Goal: Information Seeking & Learning: Check status

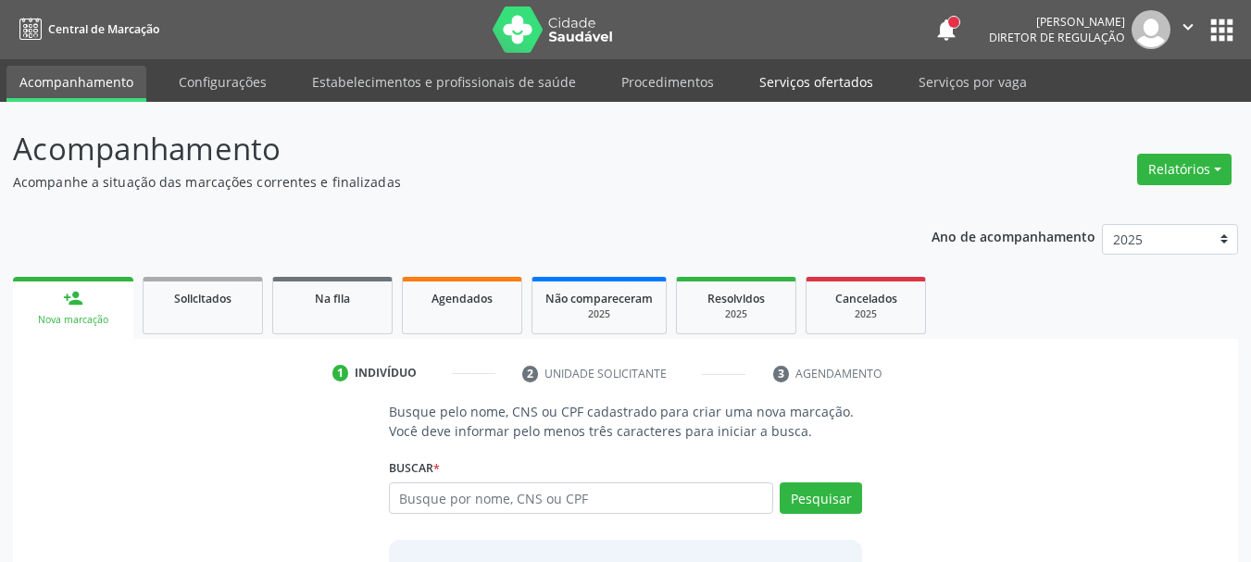
click at [760, 74] on link "Serviços ofertados" at bounding box center [817, 82] width 140 height 32
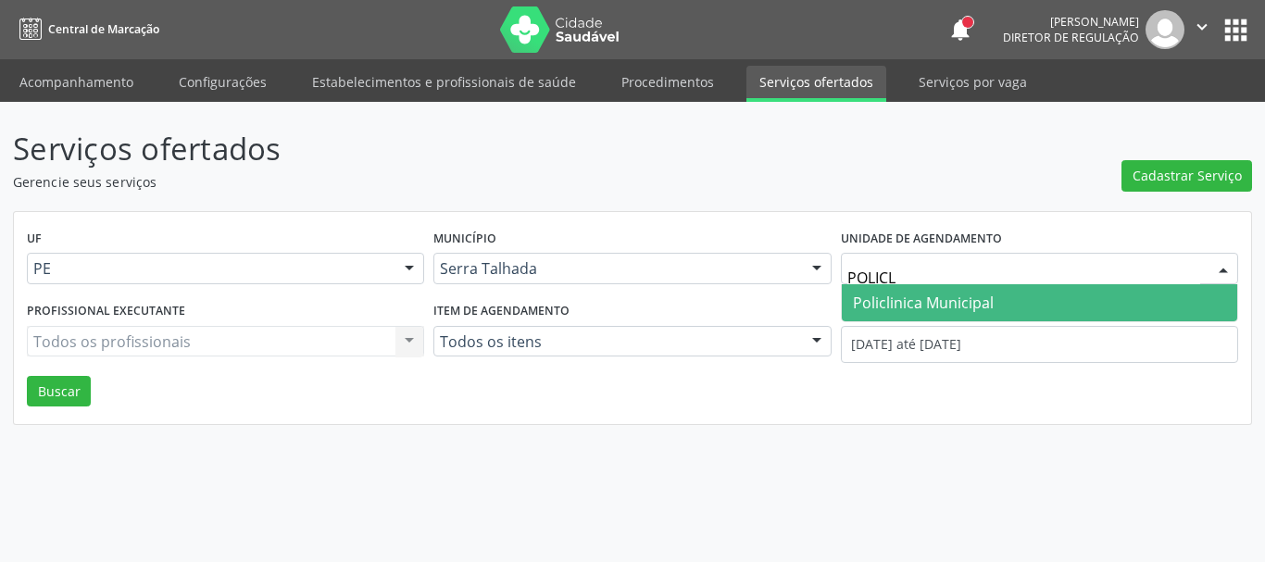
type input "POLICLI"
click at [964, 301] on span "Policlinica Municipal" at bounding box center [923, 303] width 141 height 20
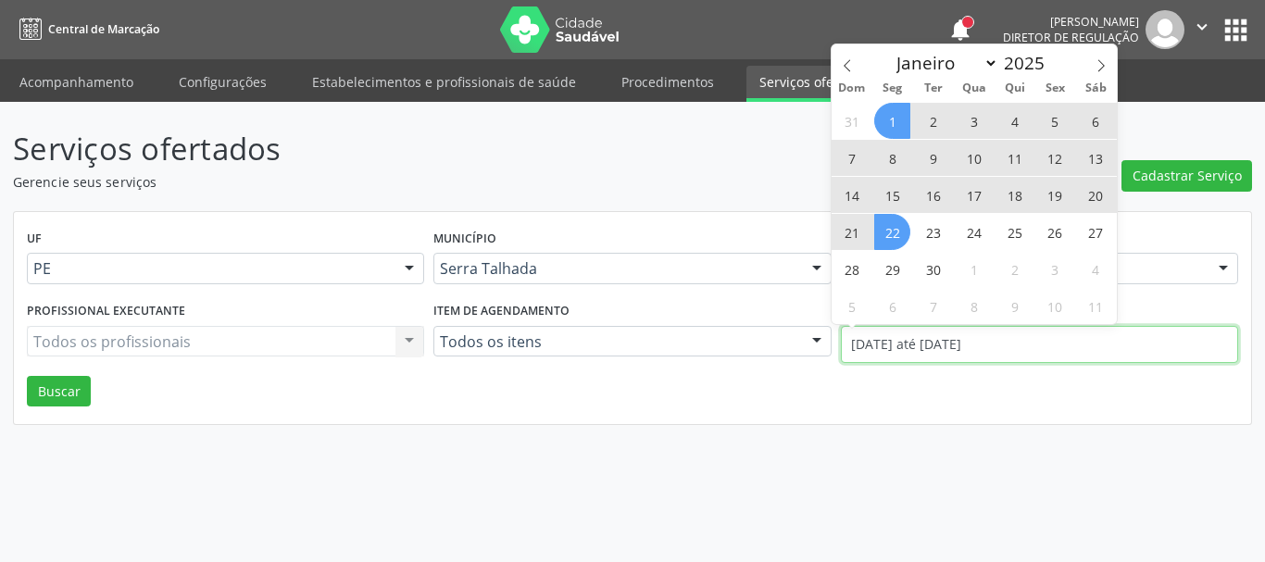
drag, startPoint x: 963, startPoint y: 345, endPoint x: 952, endPoint y: 313, distance: 34.3
click at [955, 337] on input "01/09/2025 até 22/09/2025" at bounding box center [1039, 344] width 397 height 37
click at [853, 72] on span at bounding box center [847, 59] width 31 height 31
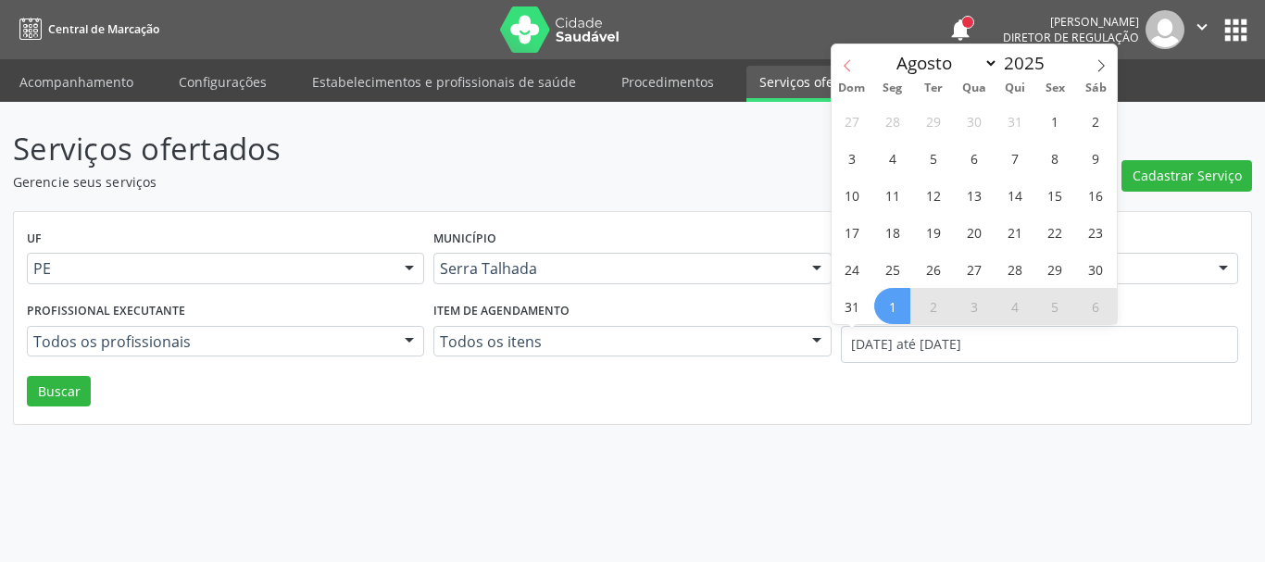
click at [853, 72] on span at bounding box center [847, 59] width 31 height 31
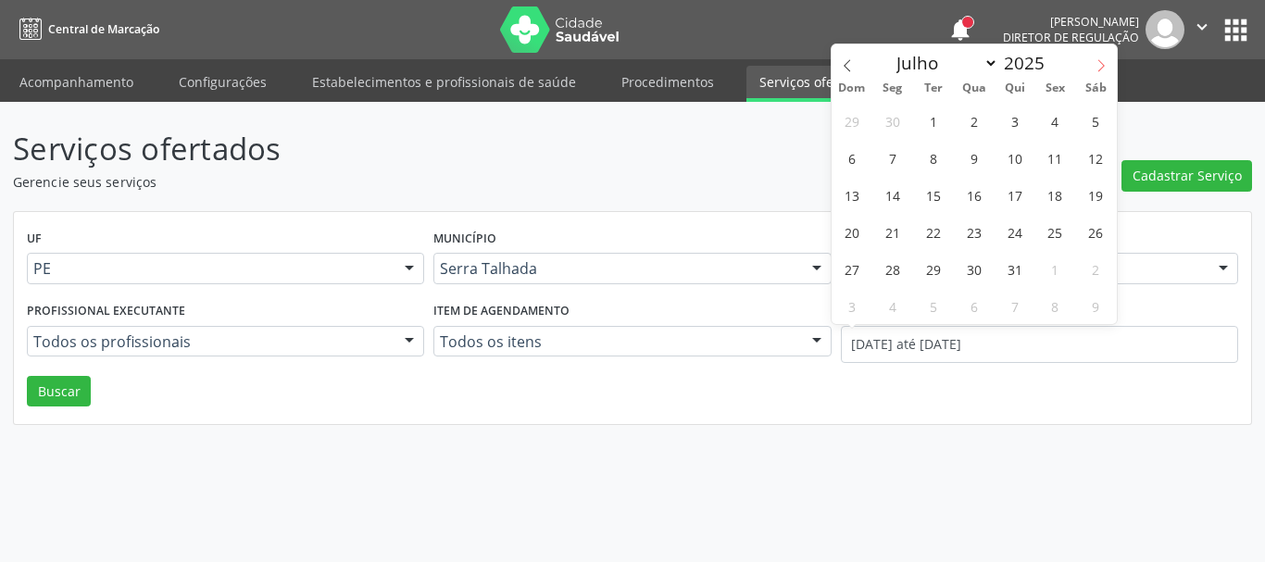
click at [1103, 60] on icon at bounding box center [1101, 65] width 13 height 13
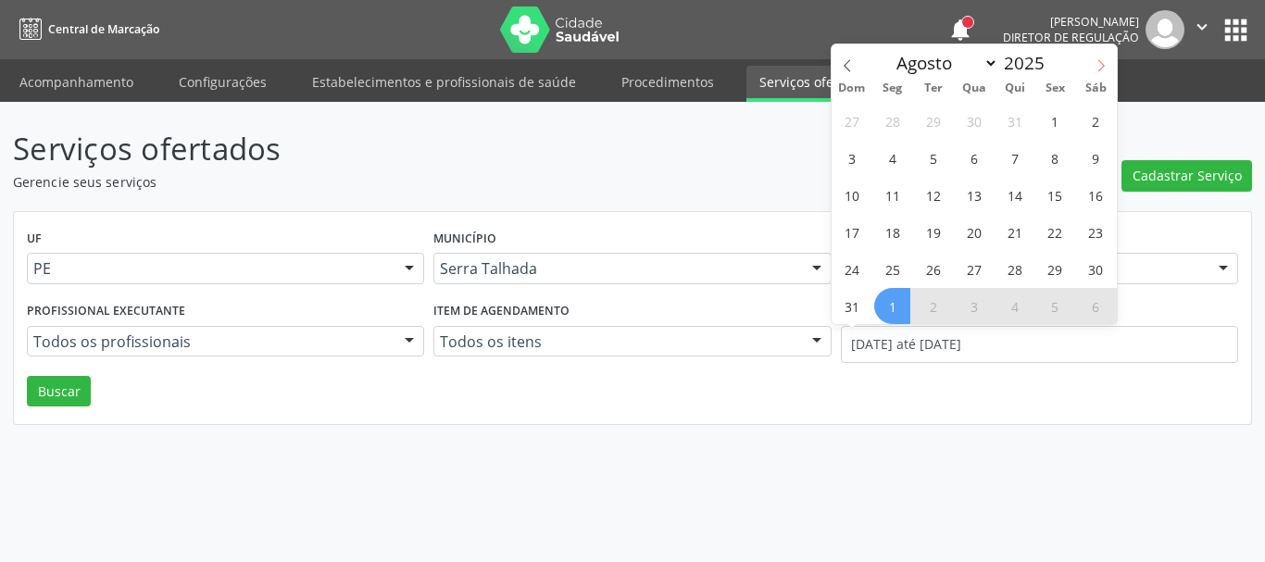
click at [1103, 60] on icon at bounding box center [1101, 65] width 13 height 13
select select "8"
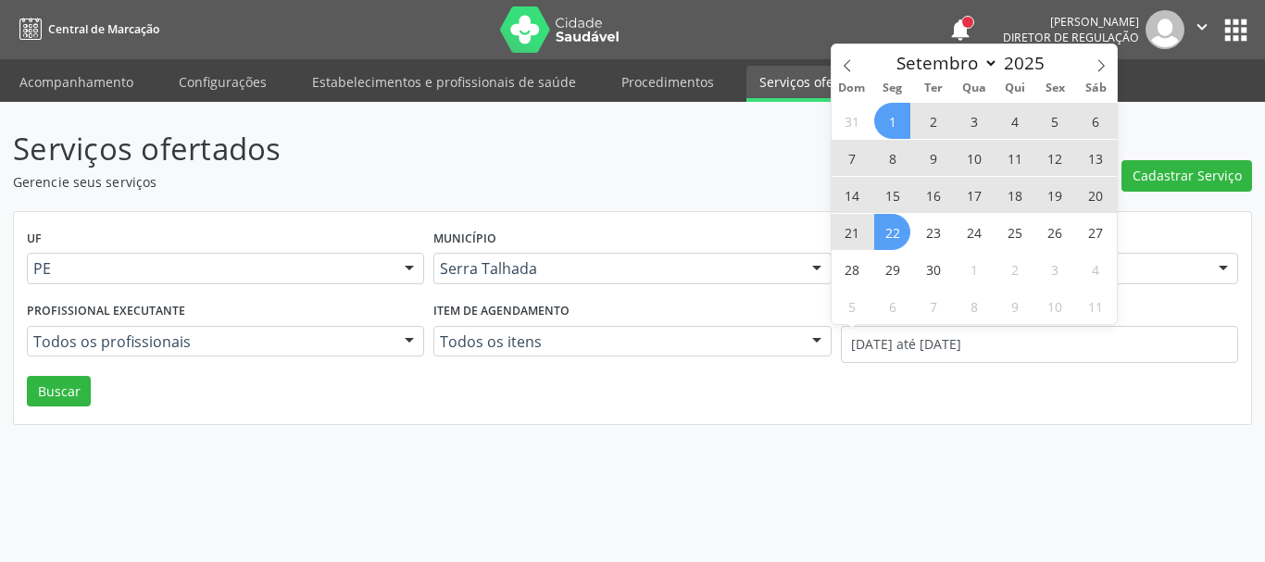
drag, startPoint x: 1007, startPoint y: 478, endPoint x: 1004, endPoint y: 448, distance: 29.8
click at [1004, 472] on div "Serviços ofertados Gerencie seus serviços Cadastrar Serviço UF PE PE Nenhum res…" at bounding box center [632, 332] width 1265 height 460
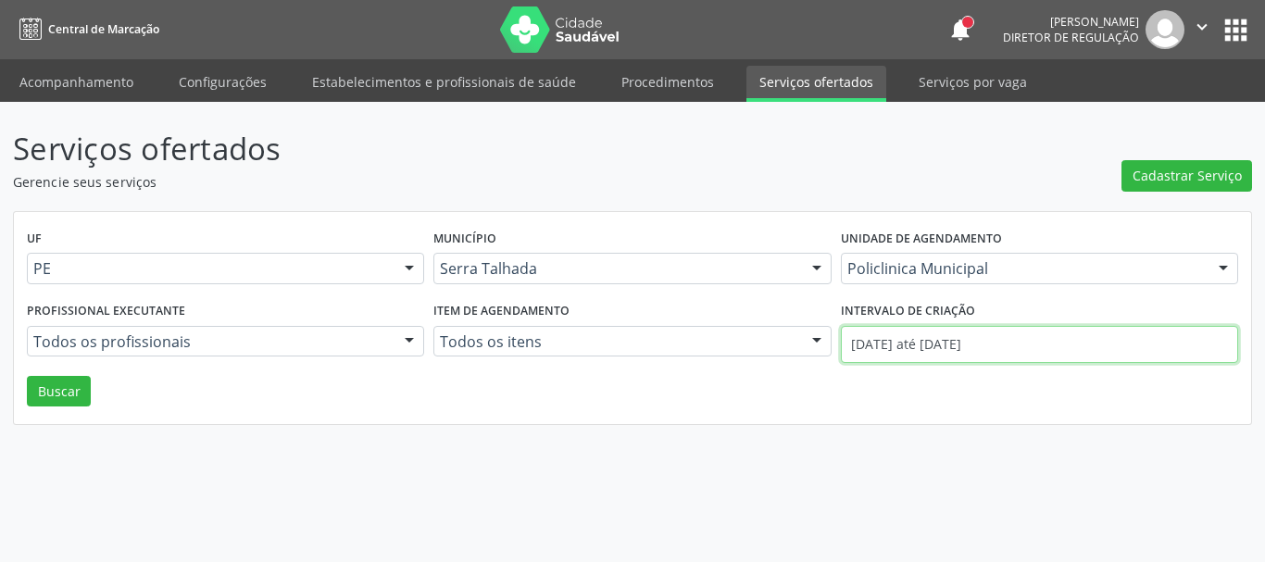
click at [948, 340] on input "01/09/2025 até 22/09/2025" at bounding box center [1039, 344] width 397 height 37
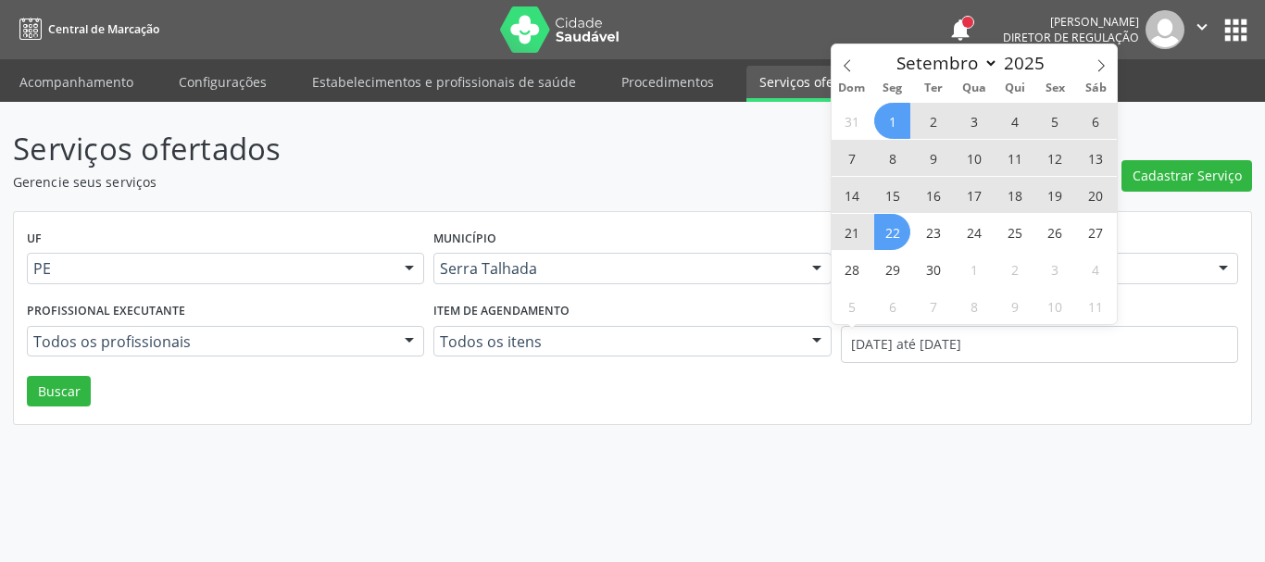
click at [898, 111] on span "1" at bounding box center [892, 121] width 36 height 36
type input "01/09/2025"
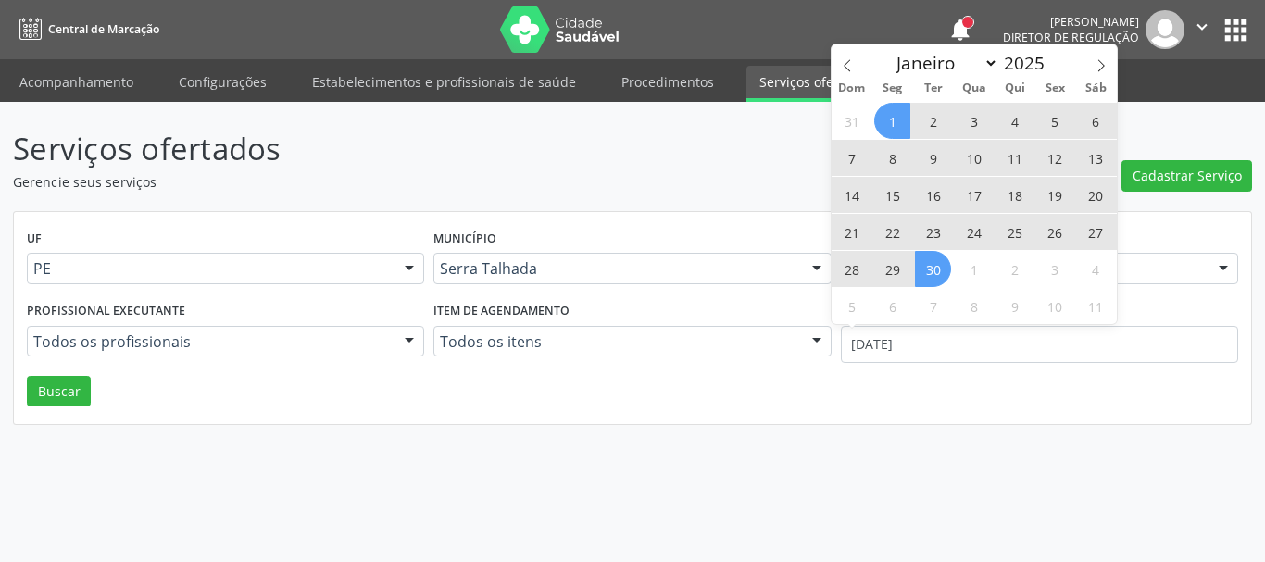
click at [931, 270] on span "30" at bounding box center [933, 269] width 36 height 36
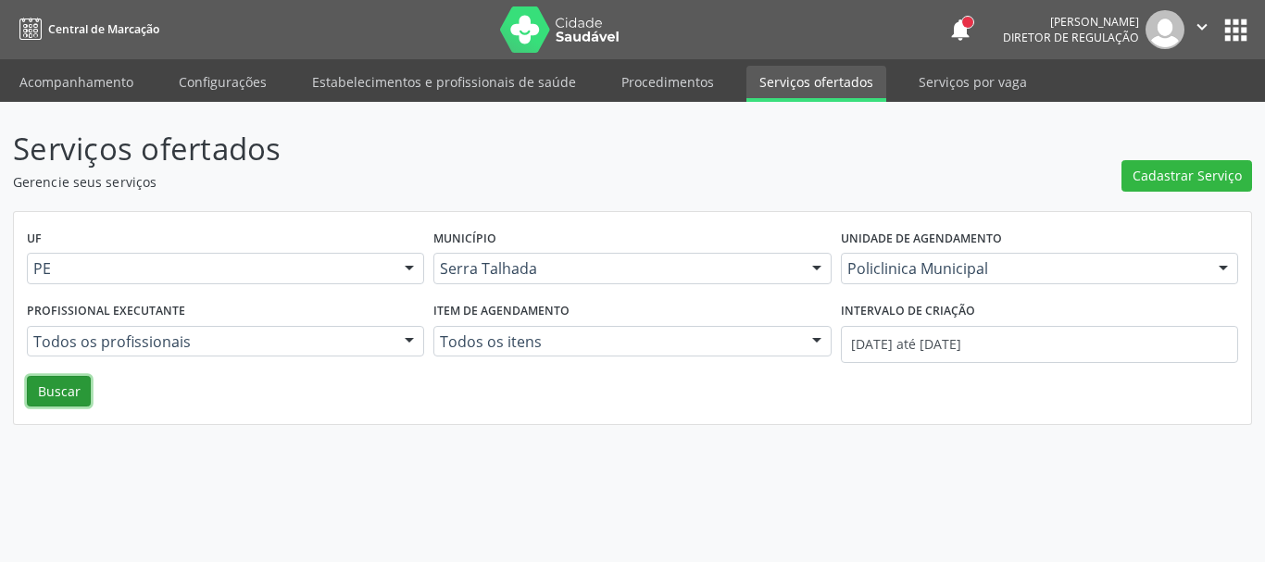
click at [58, 391] on button "Buscar" at bounding box center [59, 391] width 64 height 31
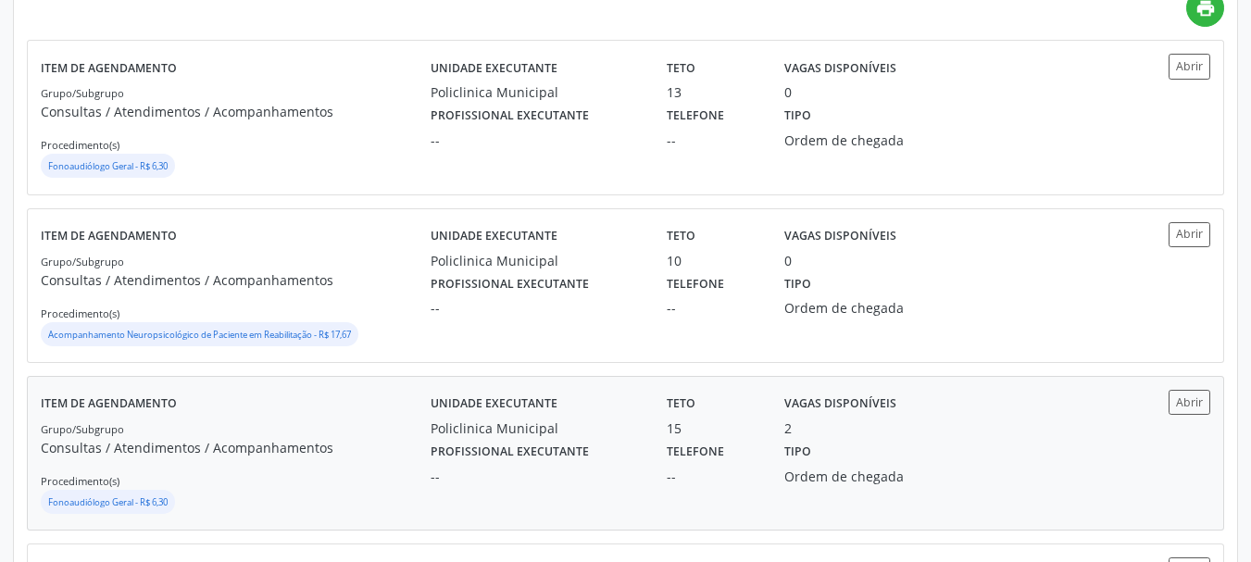
scroll to position [556, 0]
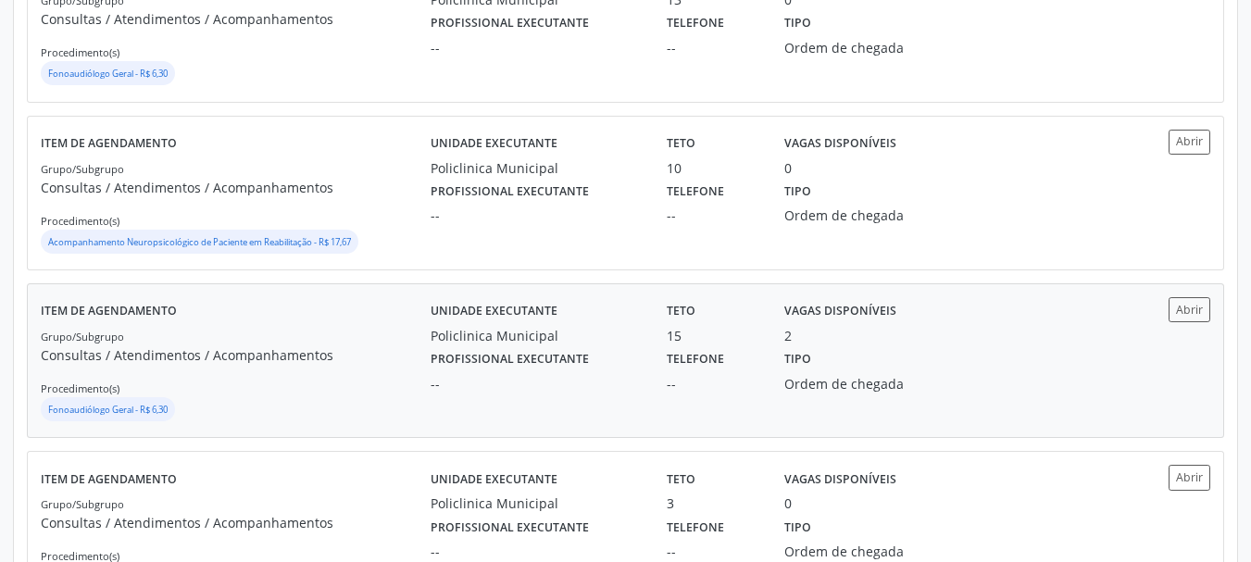
click at [760, 351] on div "Telefone --" at bounding box center [713, 369] width 118 height 48
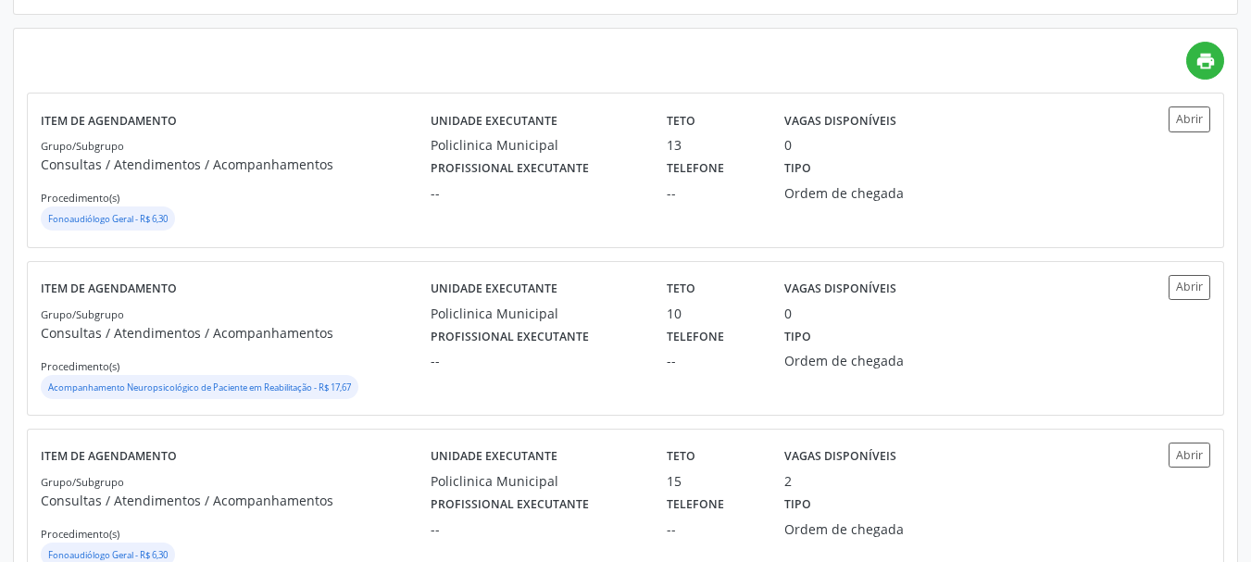
scroll to position [0, 0]
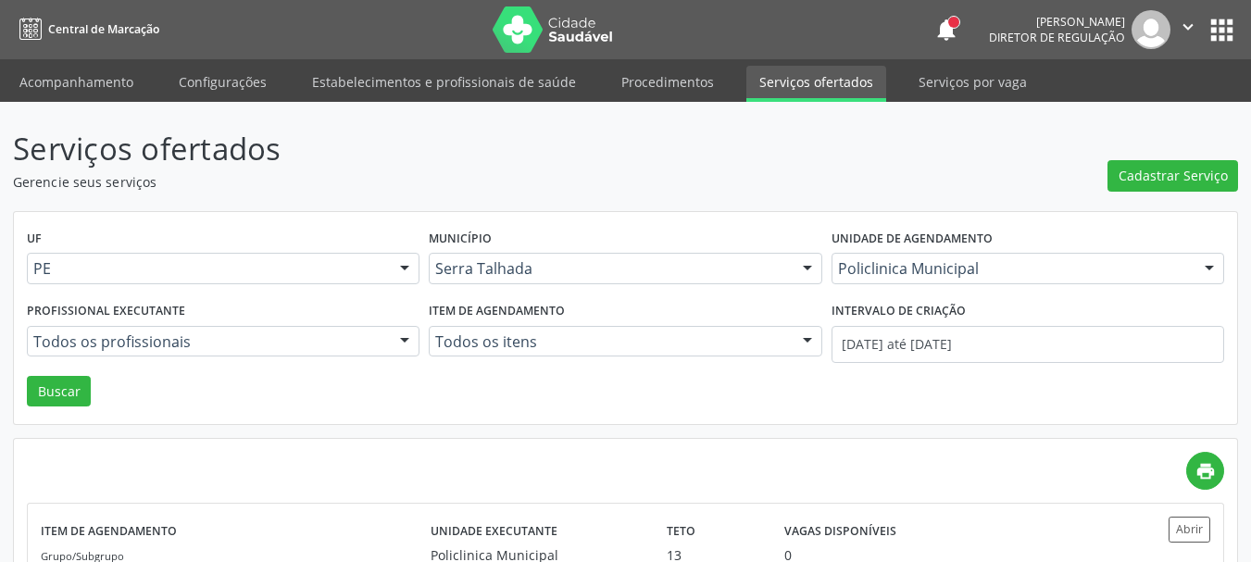
drag, startPoint x: 64, startPoint y: 85, endPoint x: 3, endPoint y: 6, distance: 99.7
click at [64, 84] on link "Acompanhamento" at bounding box center [76, 82] width 140 height 32
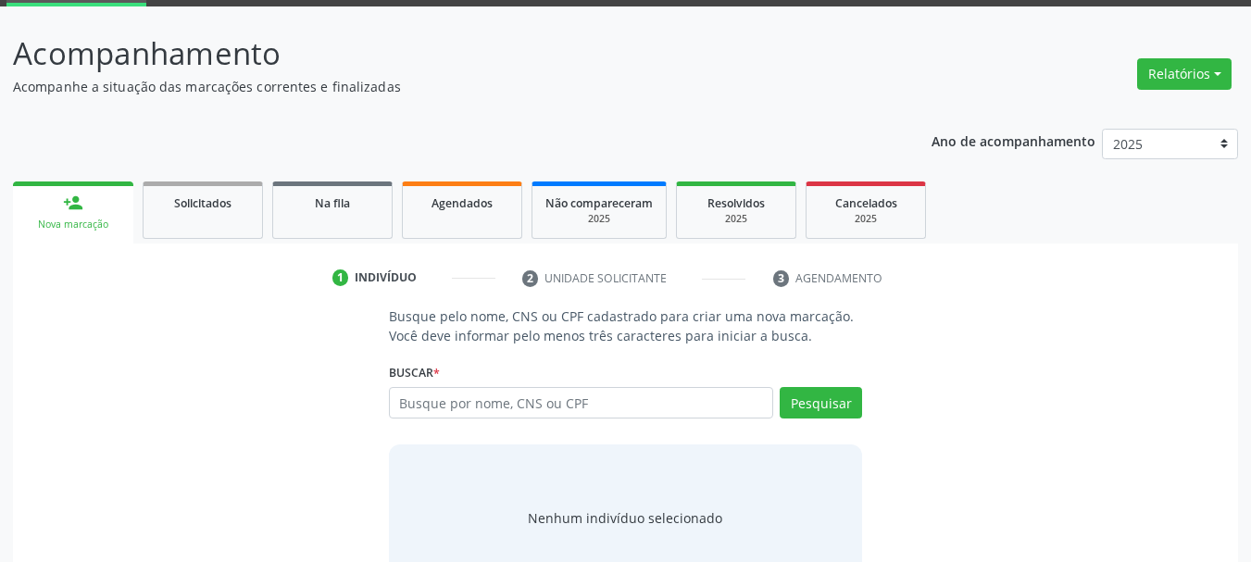
scroll to position [152, 0]
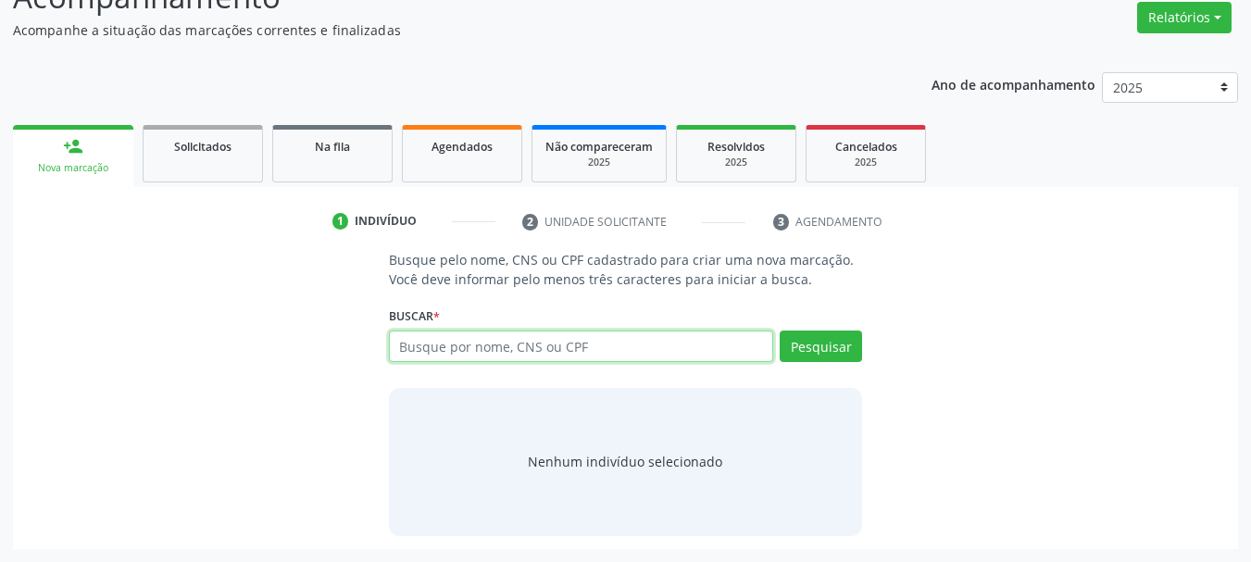
click at [584, 349] on input "text" at bounding box center [581, 346] width 385 height 31
click at [500, 360] on input "text" at bounding box center [581, 346] width 385 height 31
click at [498, 345] on input "text" at bounding box center [581, 346] width 385 height 31
click at [499, 344] on input "text" at bounding box center [581, 346] width 385 height 31
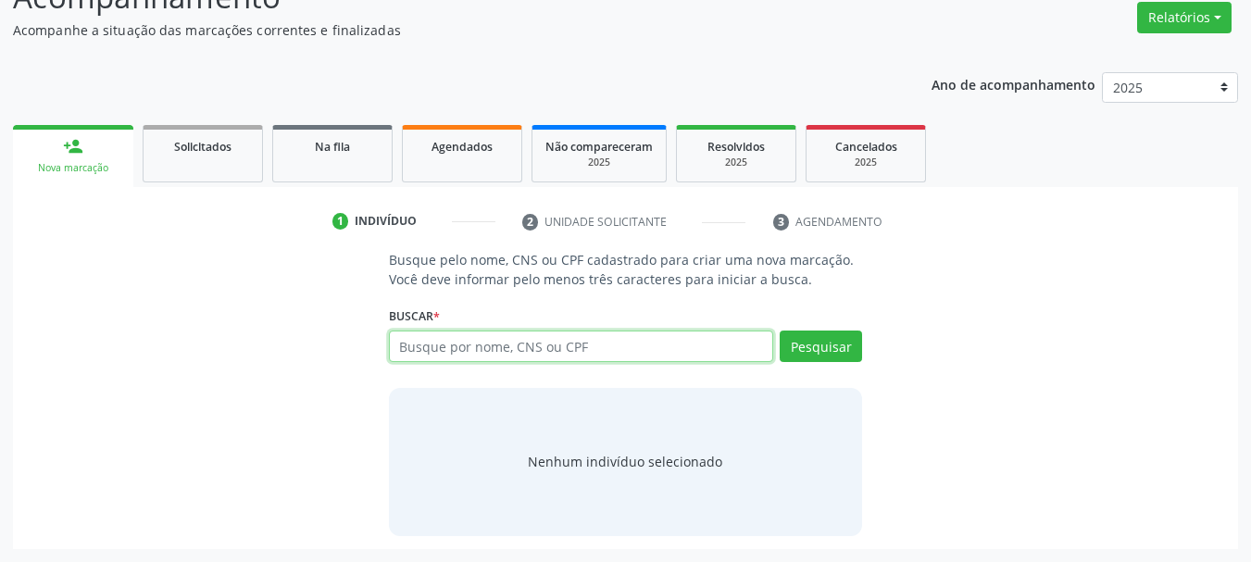
click at [499, 344] on input "text" at bounding box center [581, 346] width 385 height 31
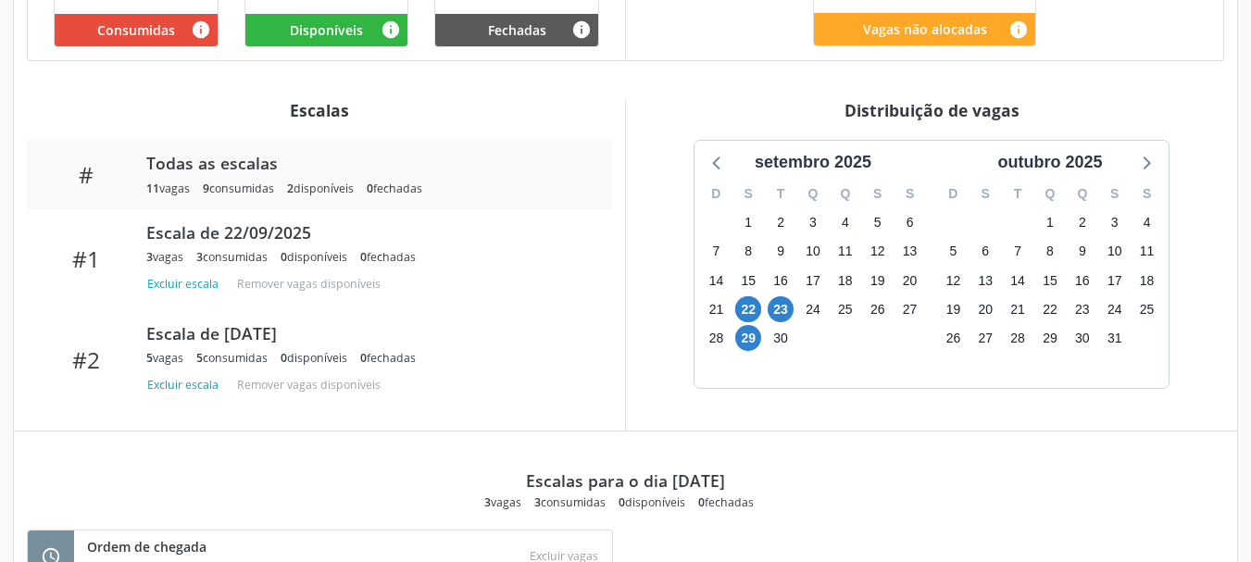
scroll to position [648, 0]
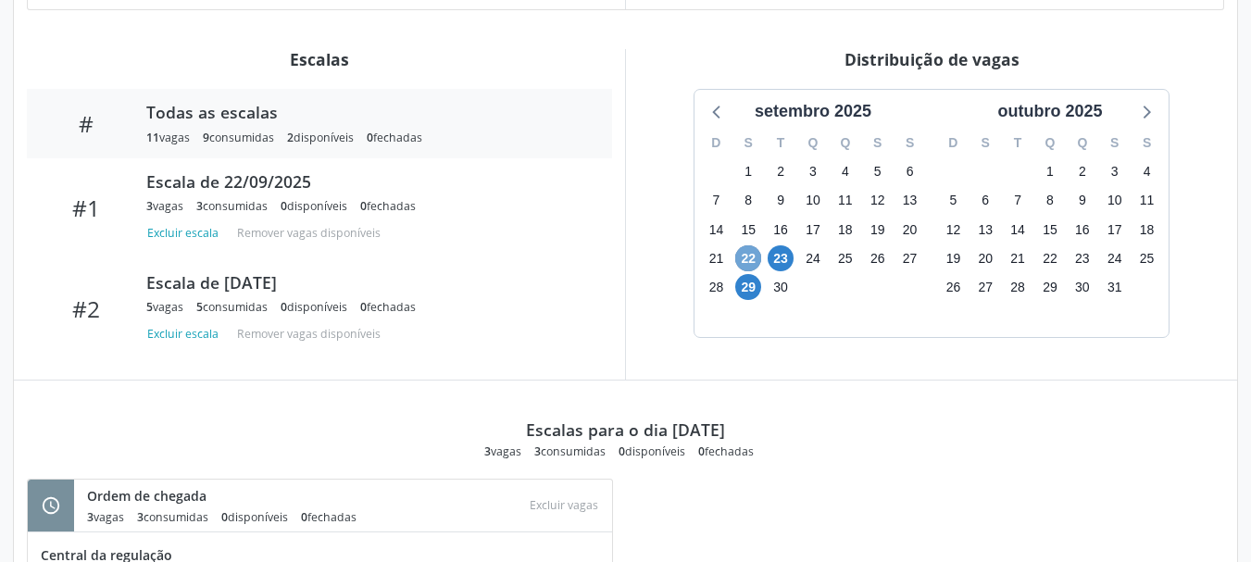
click at [742, 245] on span "22" at bounding box center [748, 258] width 26 height 26
click at [745, 274] on span "29" at bounding box center [748, 287] width 26 height 26
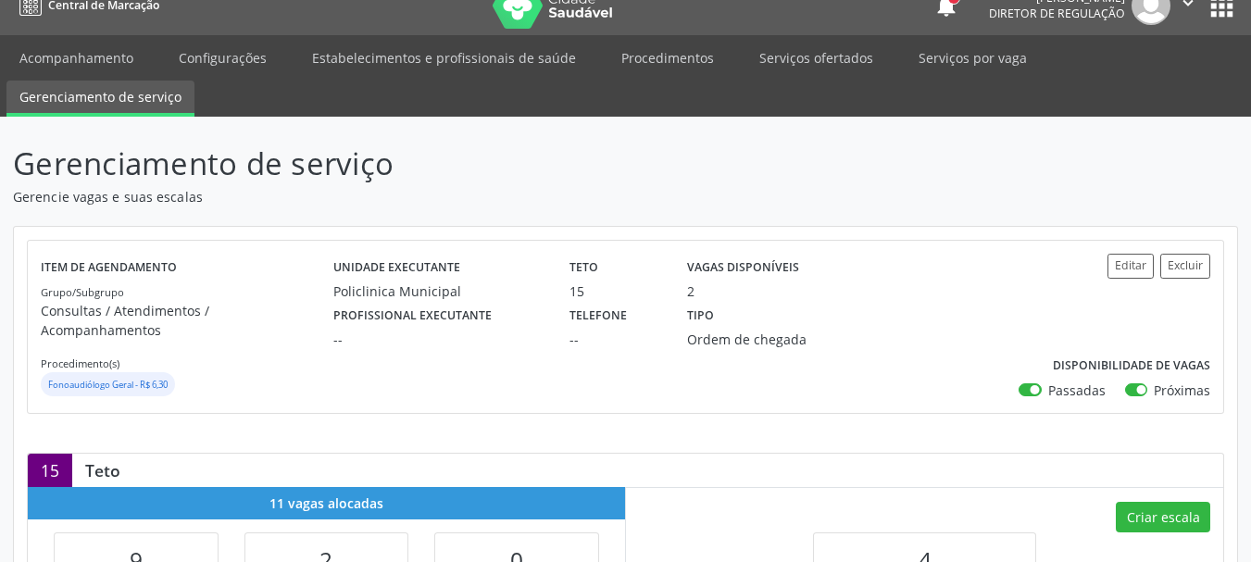
scroll to position [7, 0]
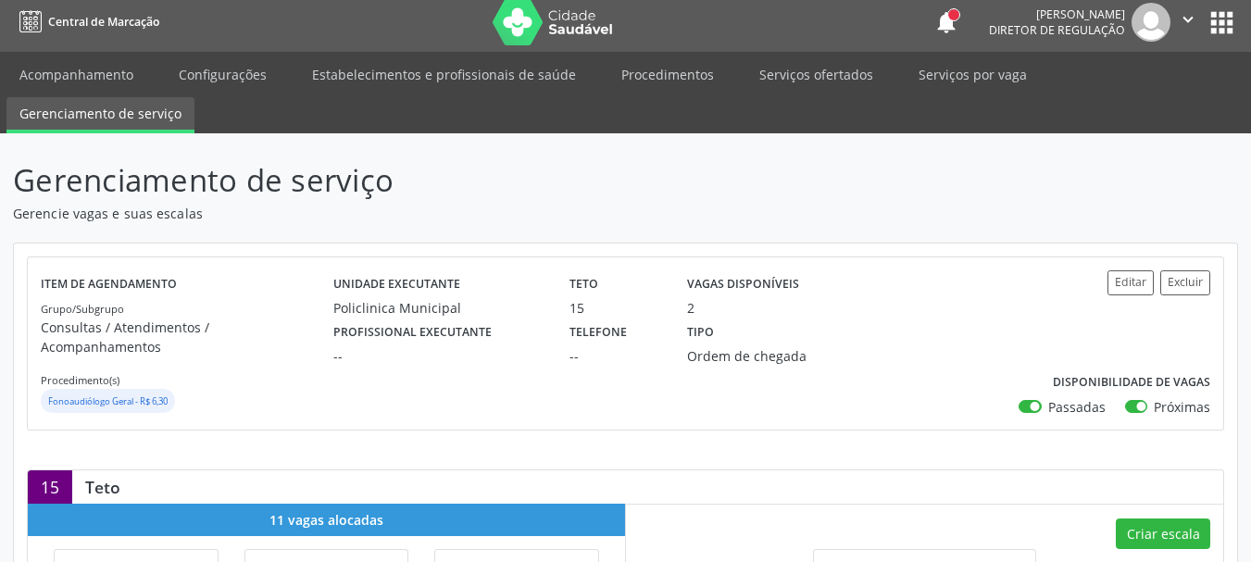
click at [76, 69] on link "Acompanhamento" at bounding box center [76, 74] width 140 height 32
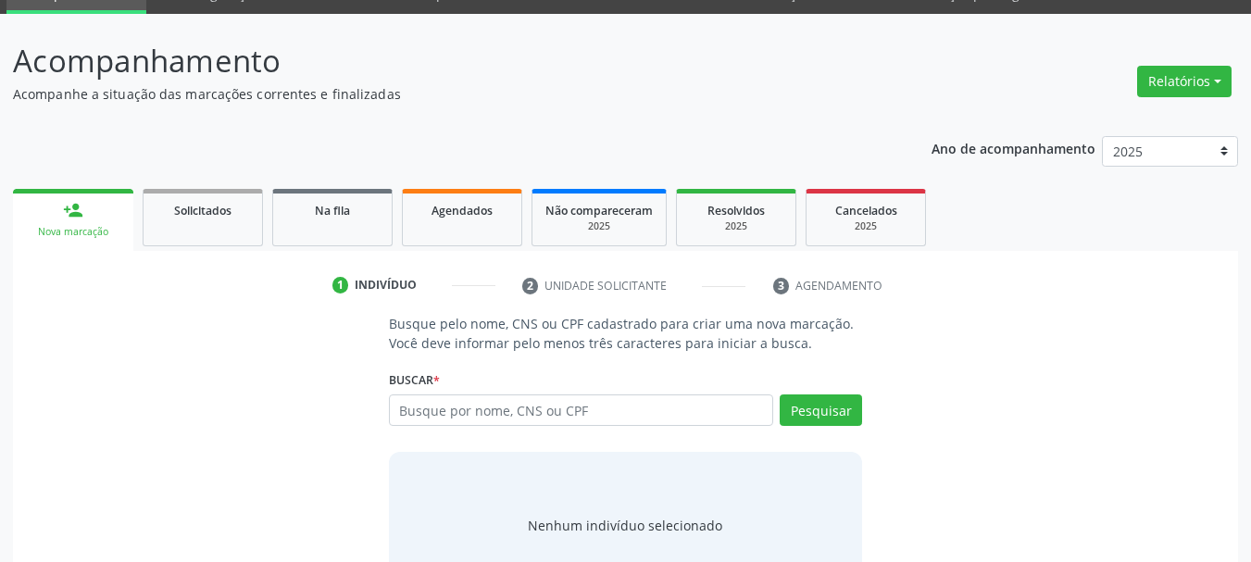
scroll to position [93, 0]
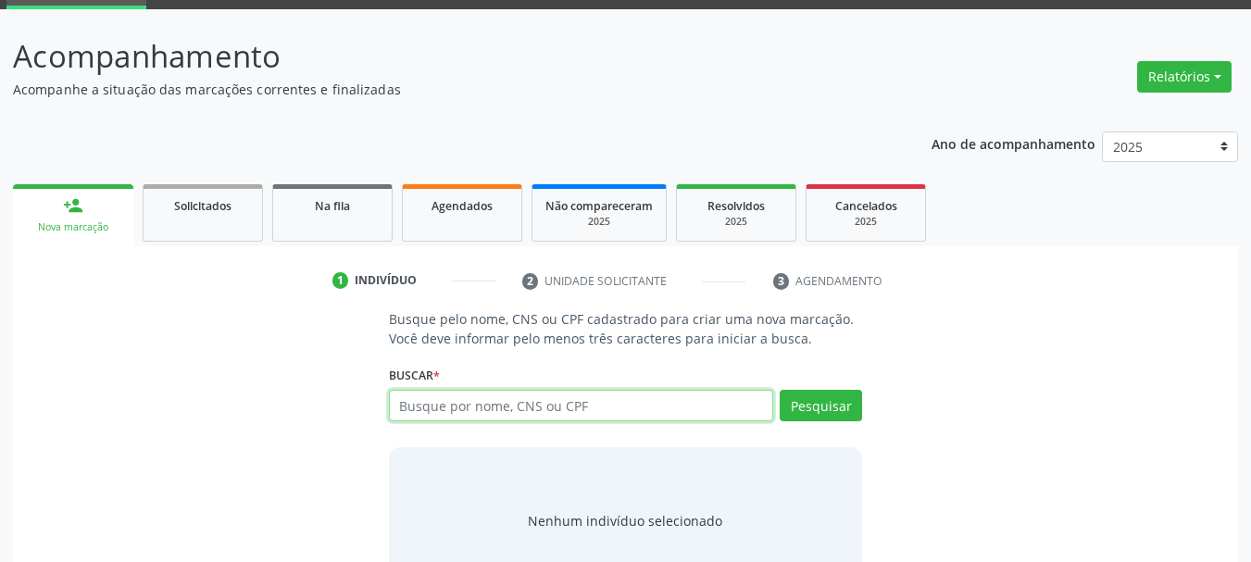
click at [543, 414] on input "text" at bounding box center [581, 405] width 385 height 31
